Goal: Navigation & Orientation: Find specific page/section

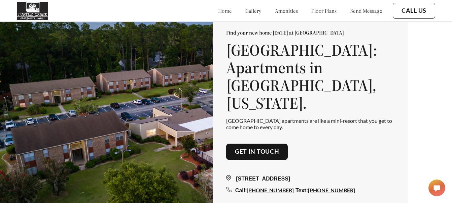
scroll to position [101, 0]
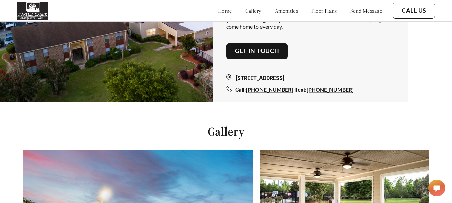
click at [320, 11] on link "floor plans" at bounding box center [324, 10] width 26 height 7
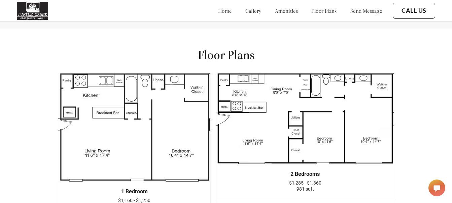
scroll to position [792, 0]
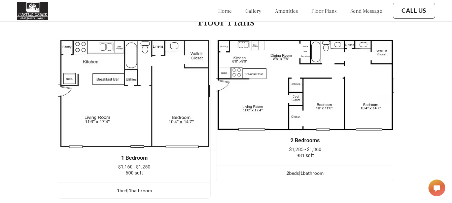
click at [245, 7] on link "gallery" at bounding box center [253, 10] width 16 height 7
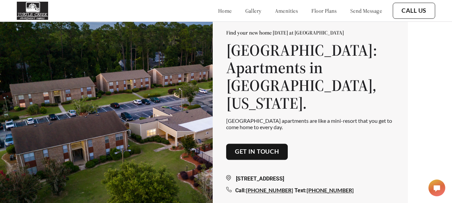
click at [245, 10] on link "gallery" at bounding box center [253, 10] width 16 height 7
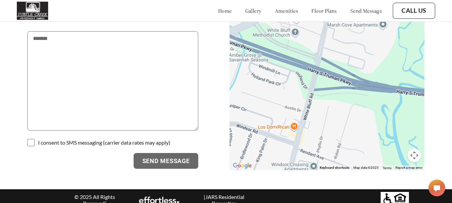
scroll to position [1109, 0]
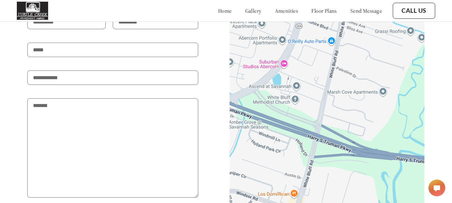
click at [218, 11] on link "home" at bounding box center [225, 10] width 14 height 7
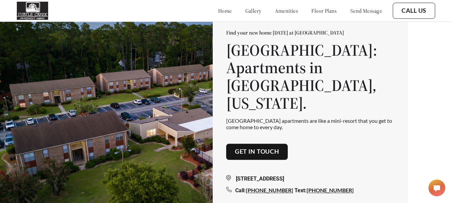
click at [323, 10] on link "floor plans" at bounding box center [324, 10] width 26 height 7
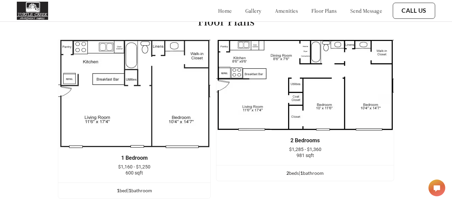
click at [356, 11] on link "send message" at bounding box center [366, 10] width 32 height 7
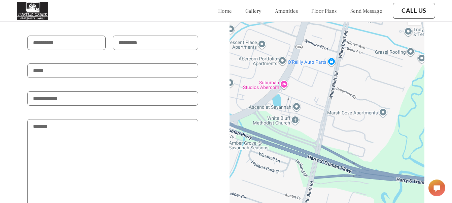
click at [311, 9] on link "floor plans" at bounding box center [324, 10] width 26 height 7
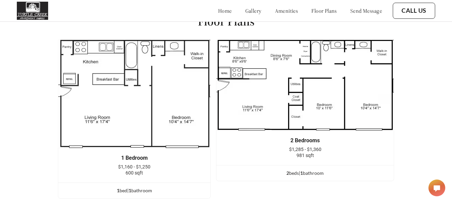
click at [280, 9] on link "amenities" at bounding box center [286, 10] width 23 height 7
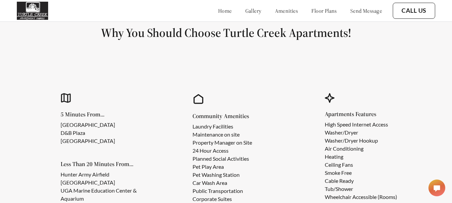
scroll to position [542, 0]
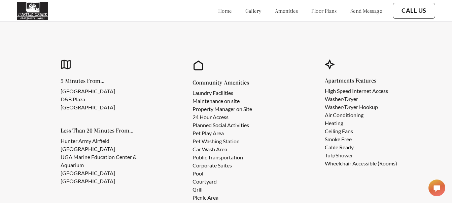
click at [218, 10] on link "home" at bounding box center [225, 10] width 14 height 7
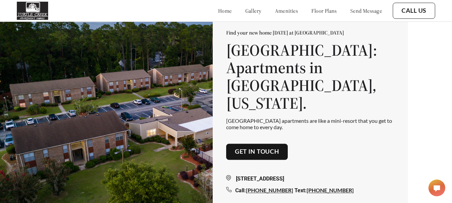
click at [245, 12] on link "gallery" at bounding box center [253, 10] width 16 height 7
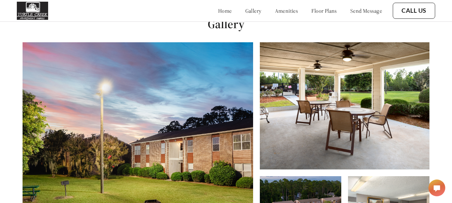
click at [279, 78] on img at bounding box center [345, 105] width 170 height 127
click at [238, 80] on img at bounding box center [138, 157] width 230 height 230
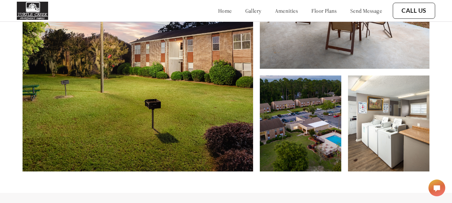
click at [341, 91] on img at bounding box center [300, 124] width 81 height 96
click at [374, 110] on img at bounding box center [388, 124] width 81 height 96
